Goal: Find specific page/section: Find specific page/section

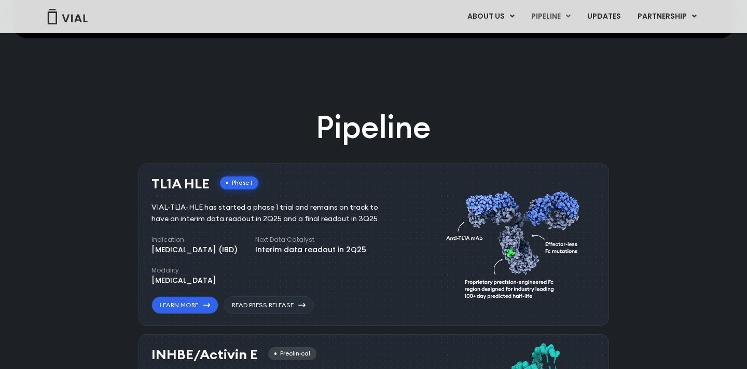
scroll to position [580, 0]
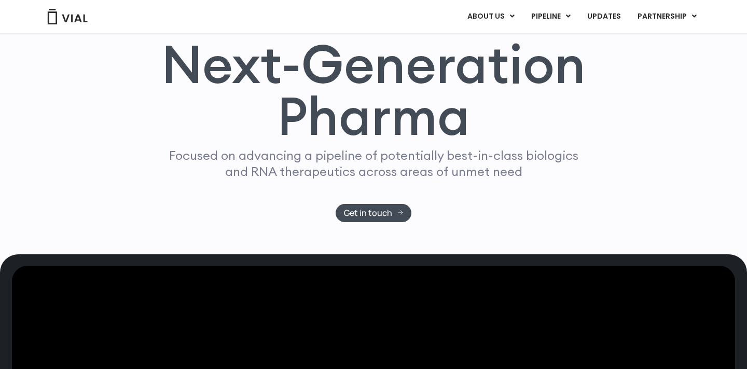
scroll to position [61, 0]
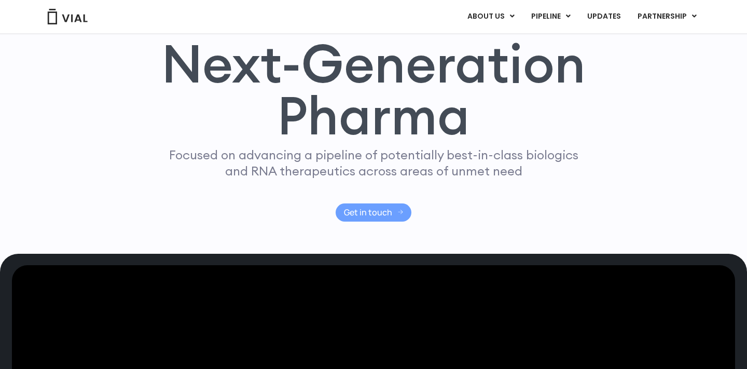
click at [365, 209] on span "Get in touch" at bounding box center [368, 213] width 48 height 8
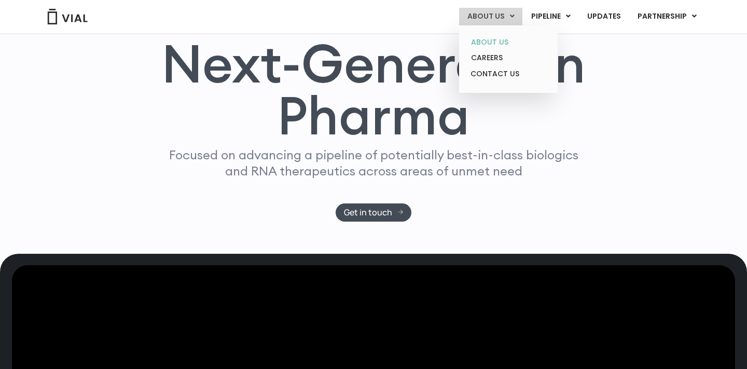
click at [484, 42] on link "ABOUT US" at bounding box center [508, 42] width 91 height 16
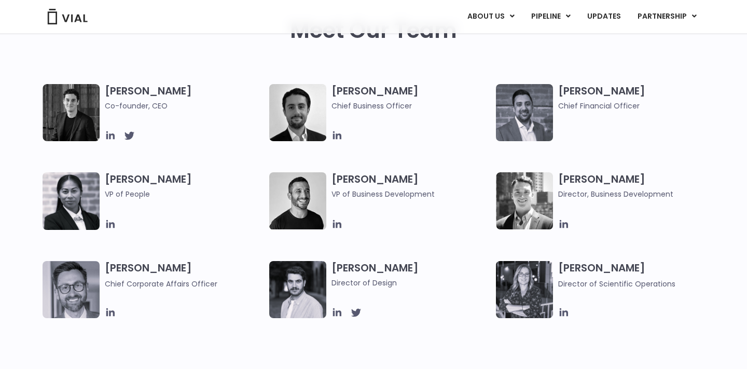
scroll to position [522, 0]
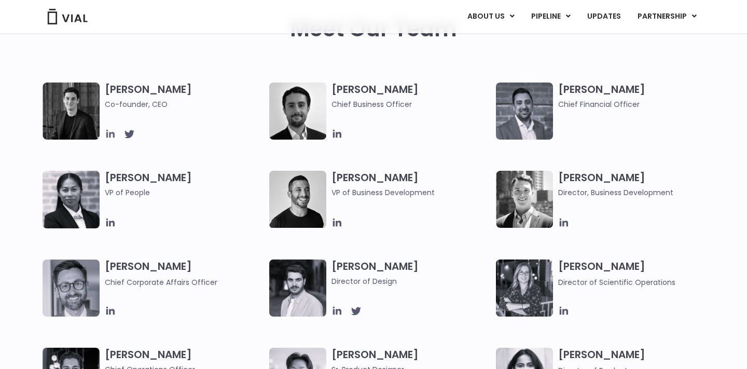
click at [112, 138] on icon at bounding box center [110, 133] width 11 height 11
